Goal: Use online tool/utility: Utilize a website feature to perform a specific function

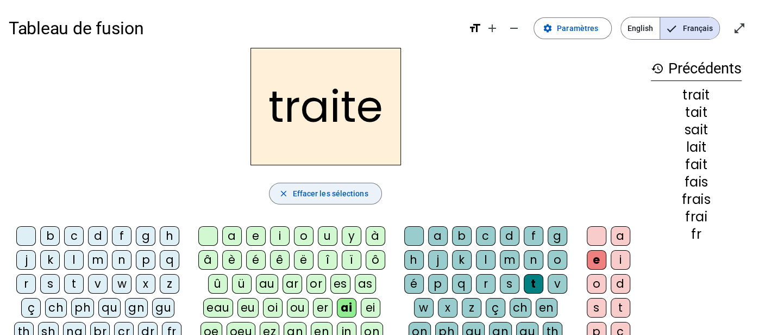
click at [369, 184] on span "button" at bounding box center [325, 193] width 111 height 26
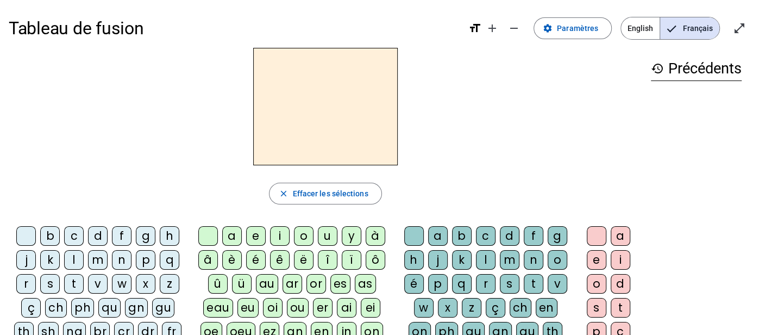
click at [166, 327] on div "fr" at bounding box center [172, 332] width 20 height 20
click at [346, 306] on div "ai" at bounding box center [347, 308] width 20 height 20
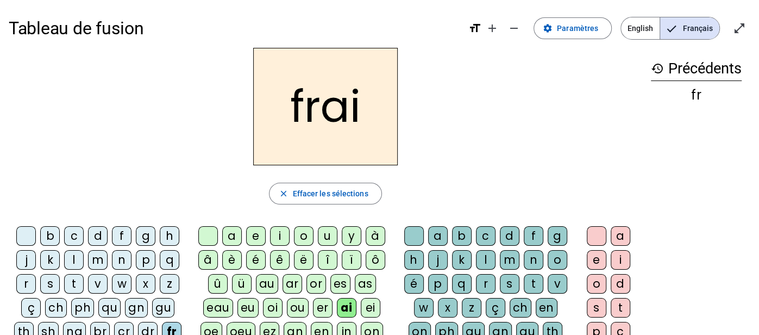
click at [511, 288] on div "s" at bounding box center [510, 284] width 20 height 20
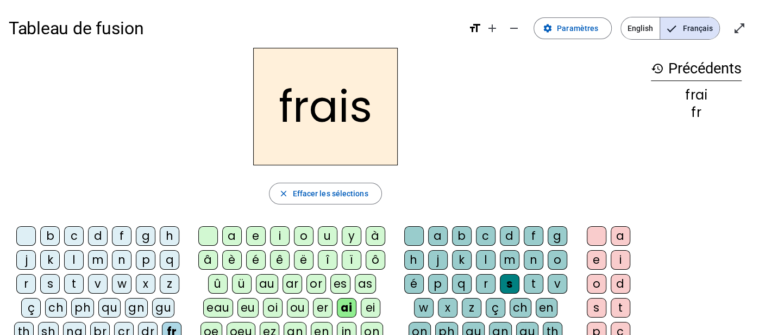
click at [123, 235] on div "f" at bounding box center [122, 236] width 20 height 20
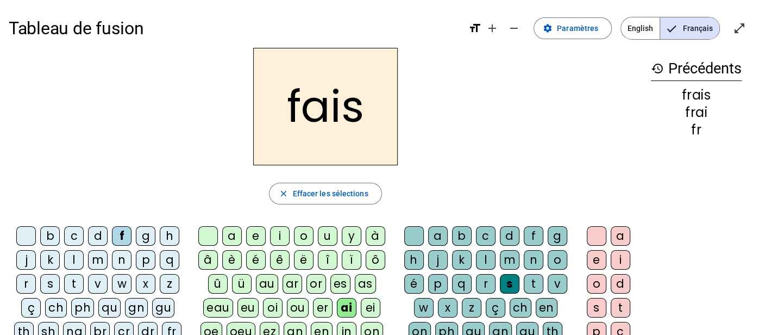
click at [530, 279] on div "t" at bounding box center [534, 284] width 20 height 20
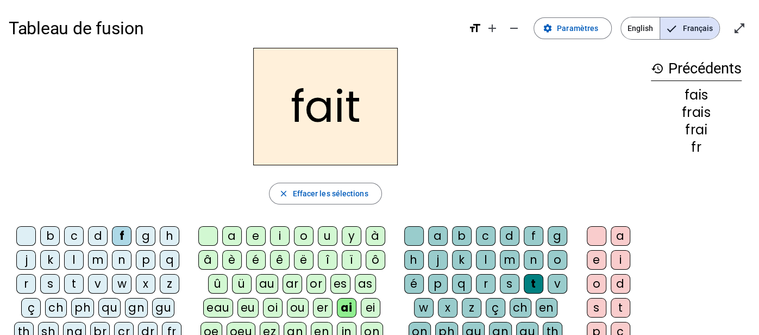
click at [69, 257] on div "l" at bounding box center [74, 260] width 20 height 20
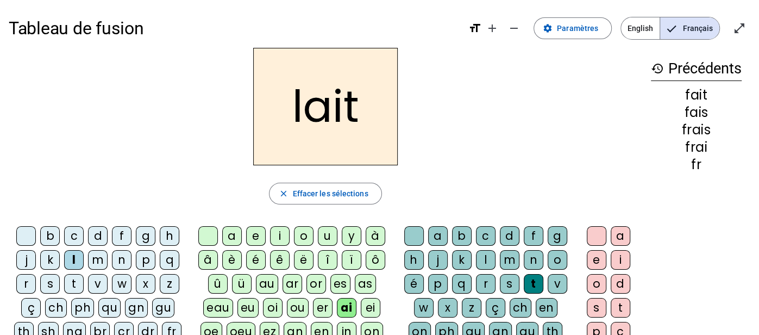
click at [41, 283] on div "s" at bounding box center [50, 284] width 20 height 20
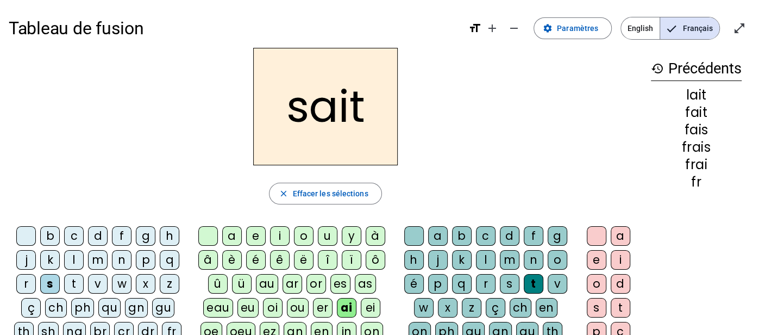
click at [77, 286] on div "t" at bounding box center [74, 284] width 20 height 20
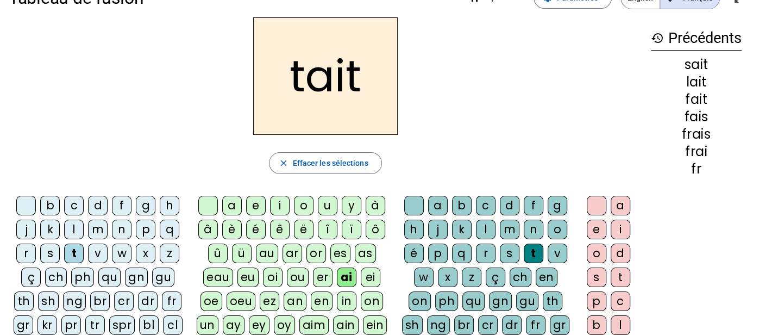
scroll to position [30, 0]
click at [91, 320] on div "tr" at bounding box center [95, 326] width 20 height 20
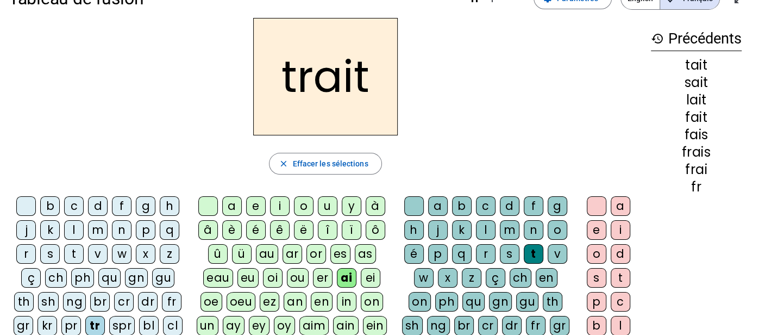
click at [596, 234] on div "e" at bounding box center [597, 230] width 20 height 20
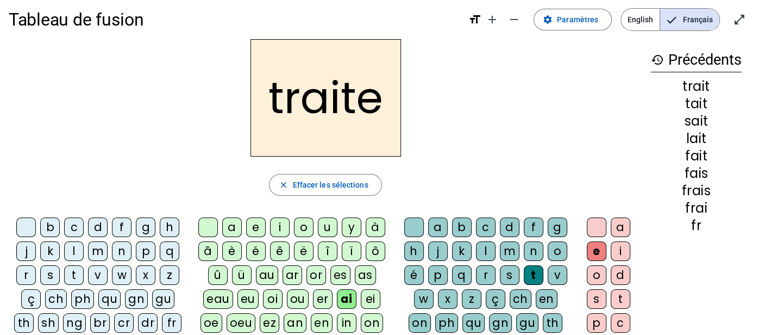
scroll to position [171, 0]
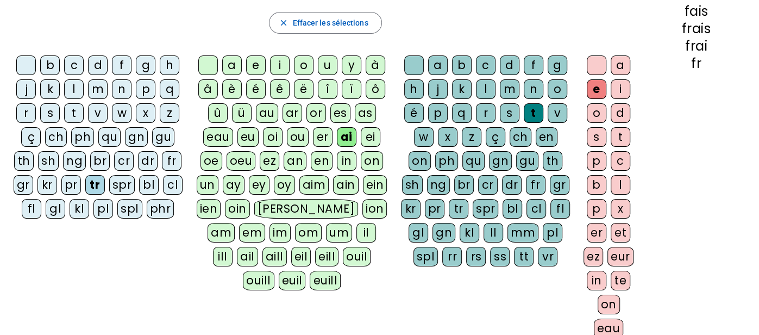
click at [592, 228] on div "er" at bounding box center [597, 233] width 20 height 20
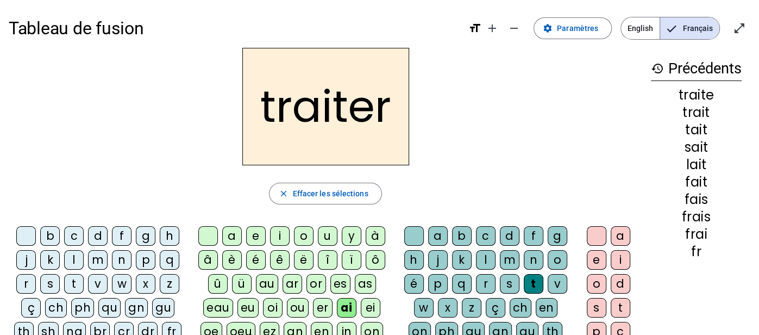
scroll to position [3, 0]
